Goal: Information Seeking & Learning: Learn about a topic

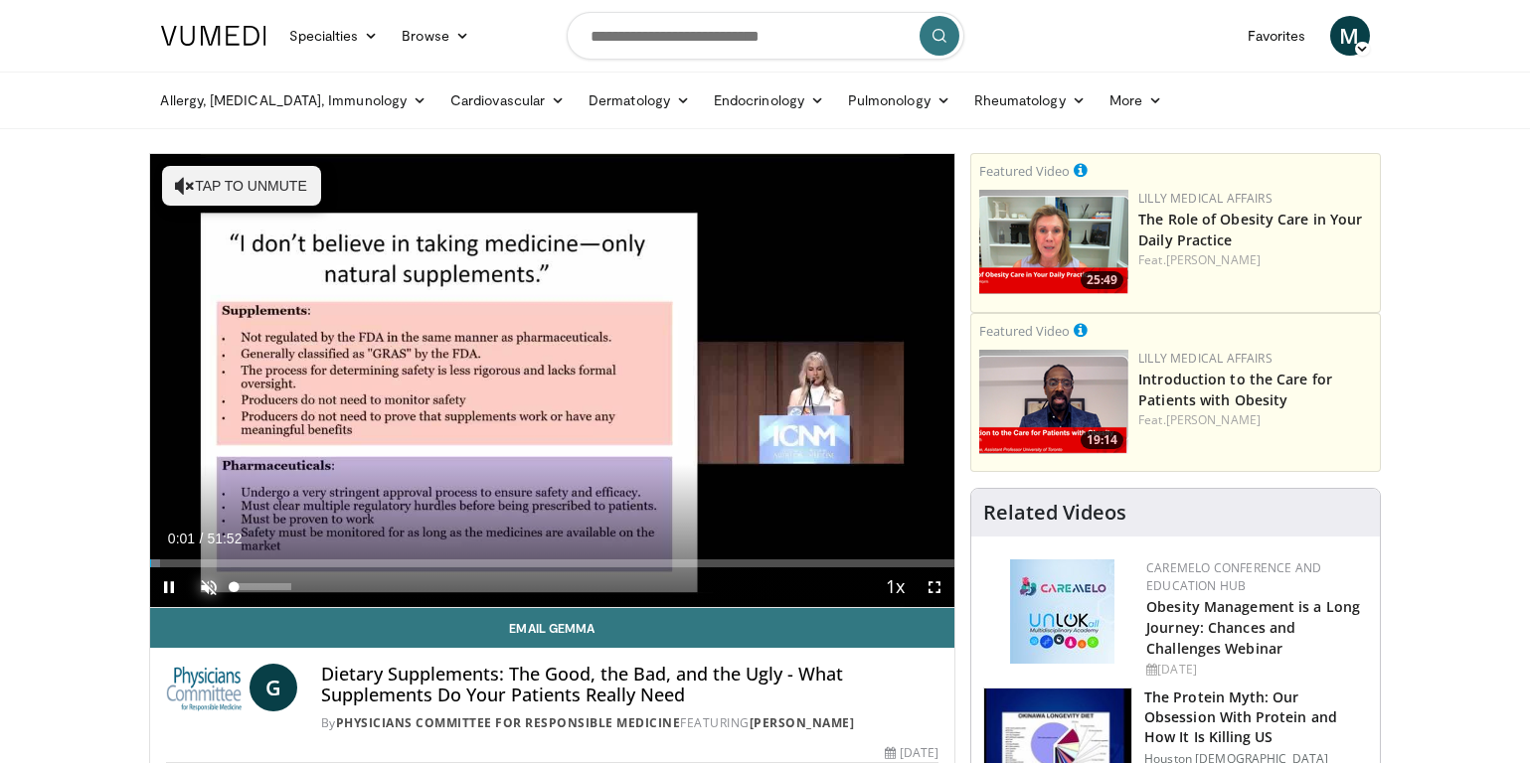
click at [209, 584] on span "Video Player" at bounding box center [210, 588] width 40 height 40
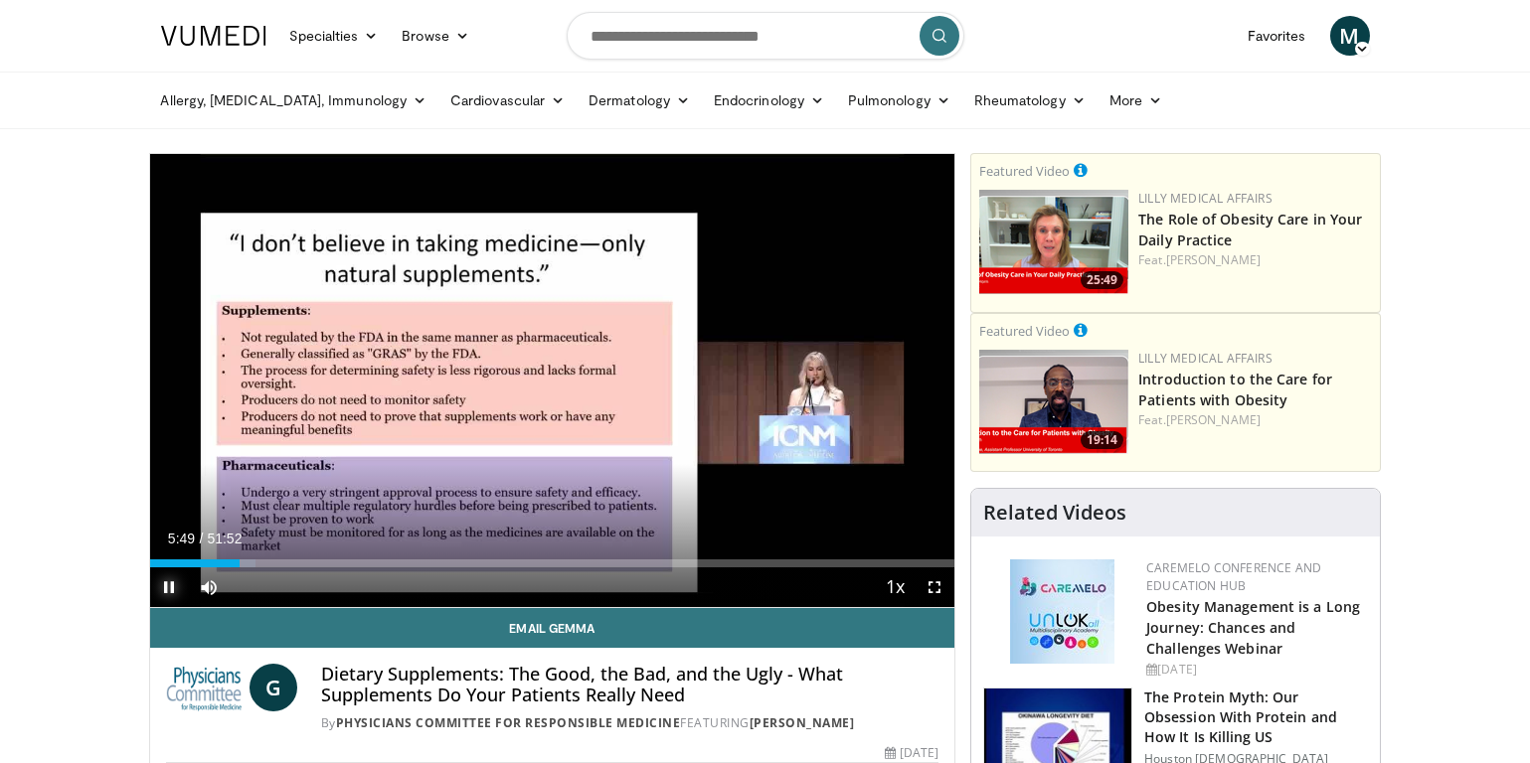
click at [169, 584] on span "Video Player" at bounding box center [170, 588] width 40 height 40
click at [171, 585] on span "Video Player" at bounding box center [170, 588] width 40 height 40
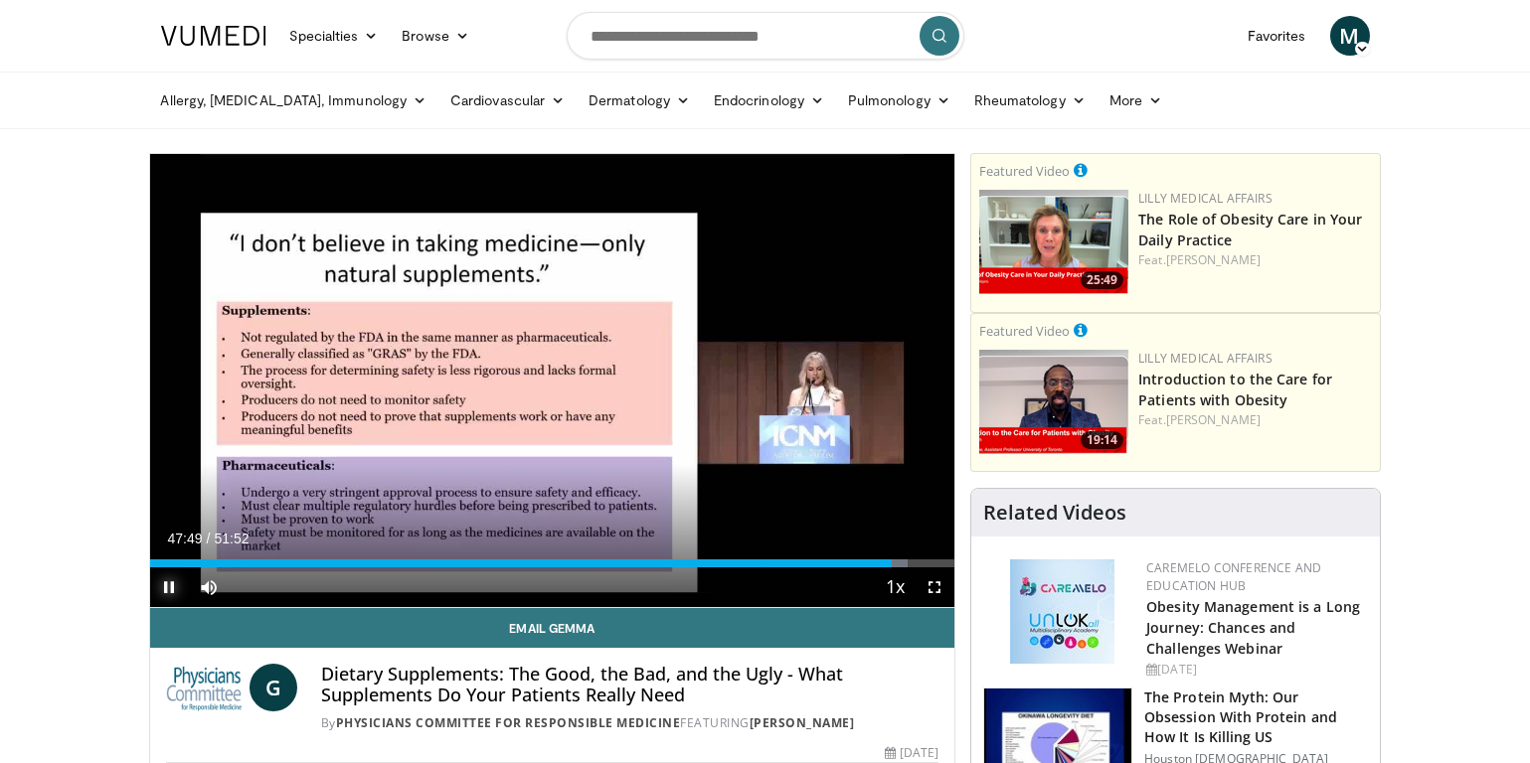
click at [168, 585] on span "Video Player" at bounding box center [170, 588] width 40 height 40
click at [168, 582] on span "Video Player" at bounding box center [170, 588] width 40 height 40
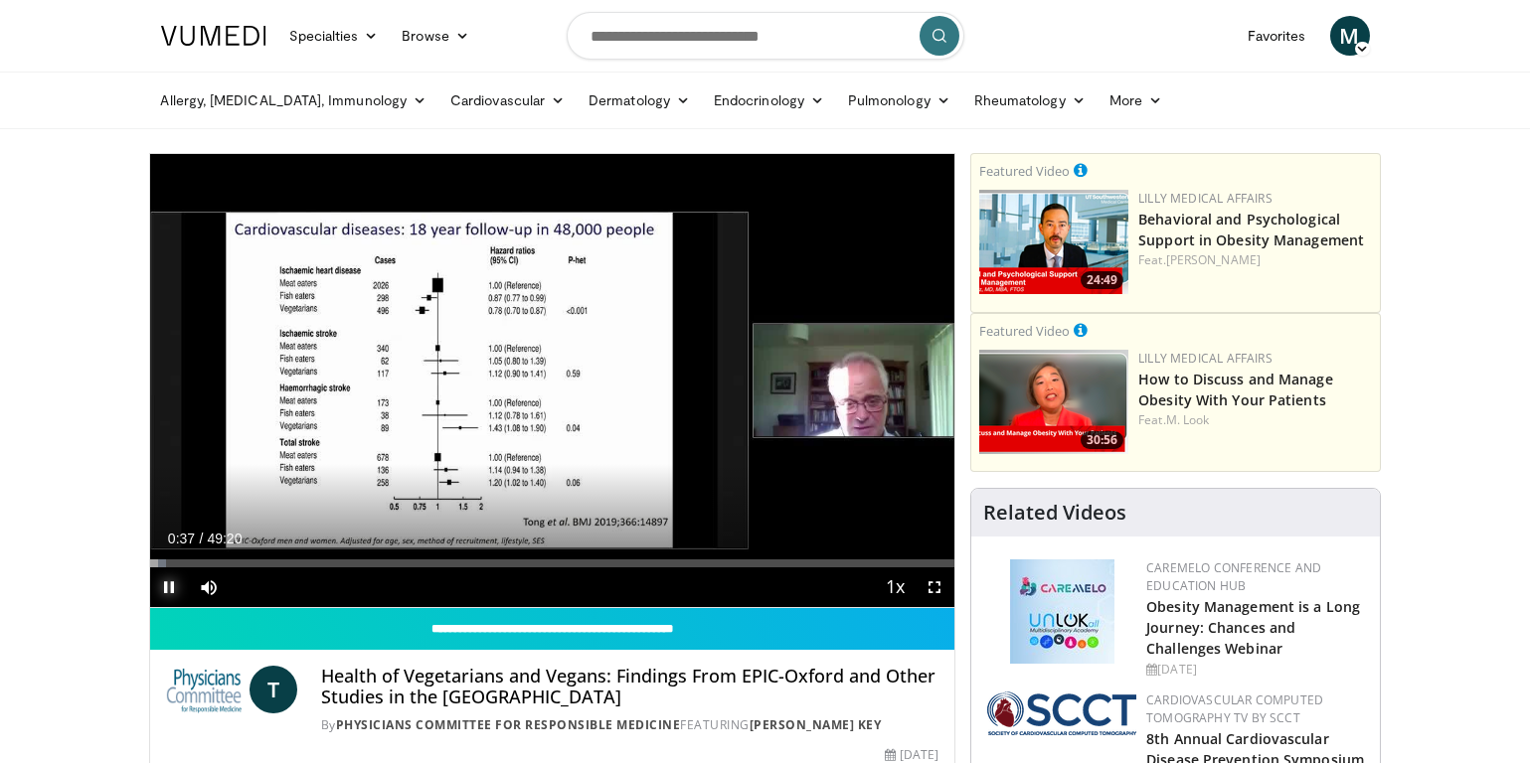
click at [166, 584] on span "Video Player" at bounding box center [170, 588] width 40 height 40
